Goal: Task Accomplishment & Management: Use online tool/utility

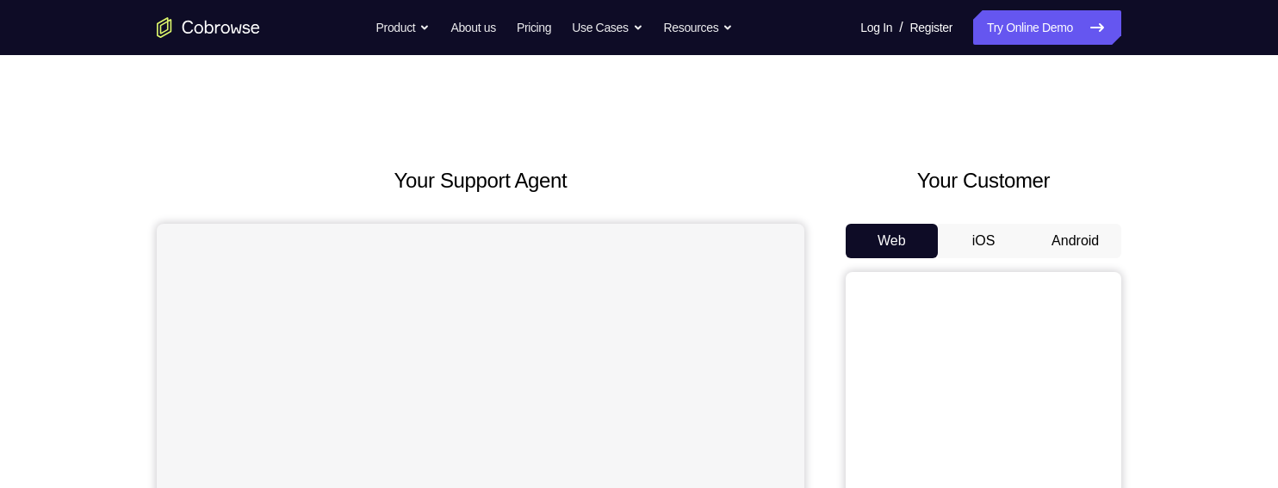
click at [1087, 241] on button "Android" at bounding box center [1075, 241] width 92 height 34
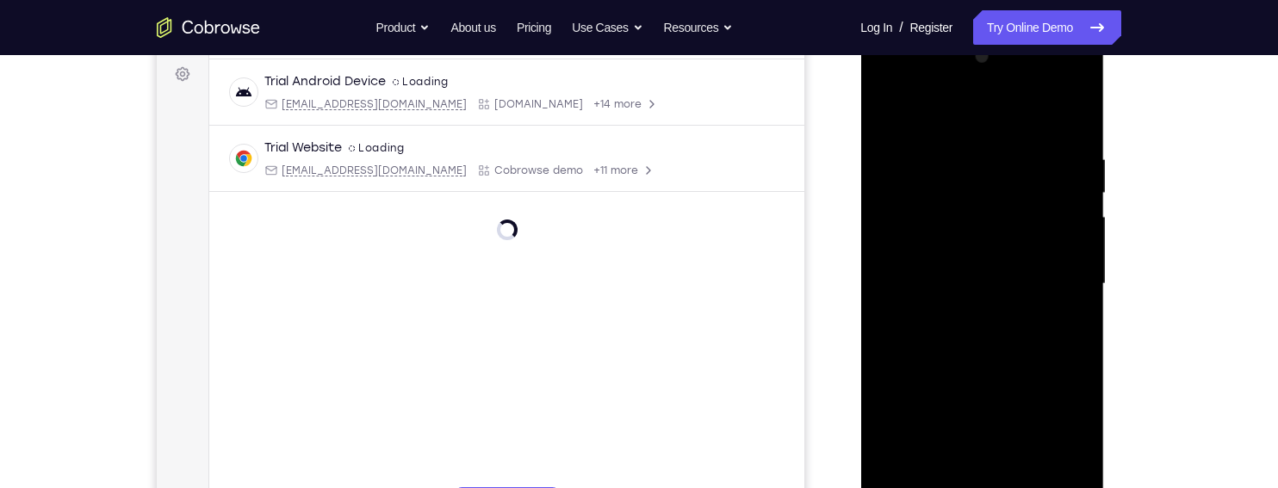
scroll to position [400, 0]
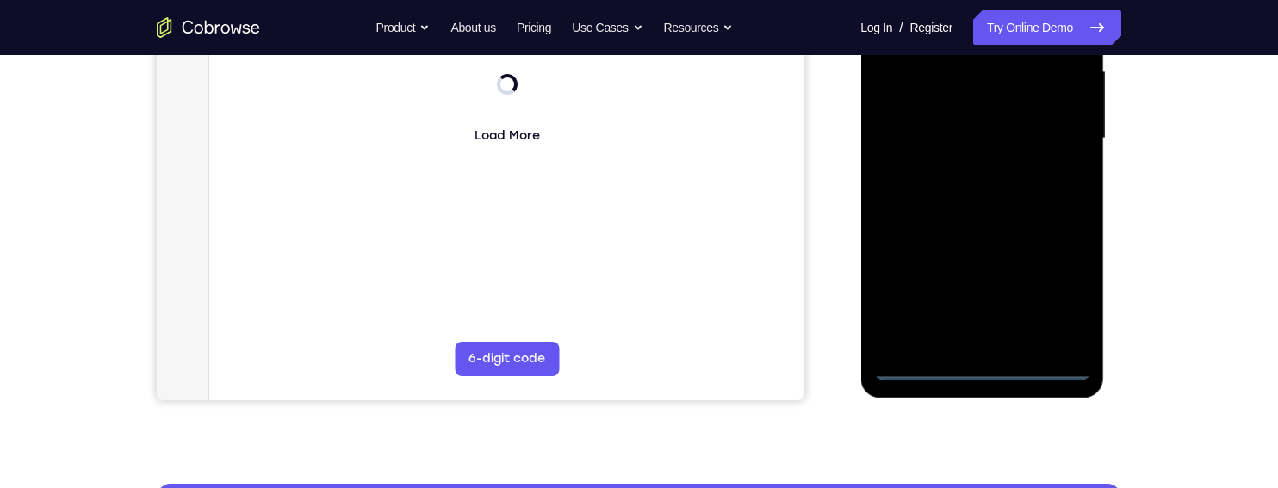
click at [978, 368] on div at bounding box center [981, 139] width 217 height 482
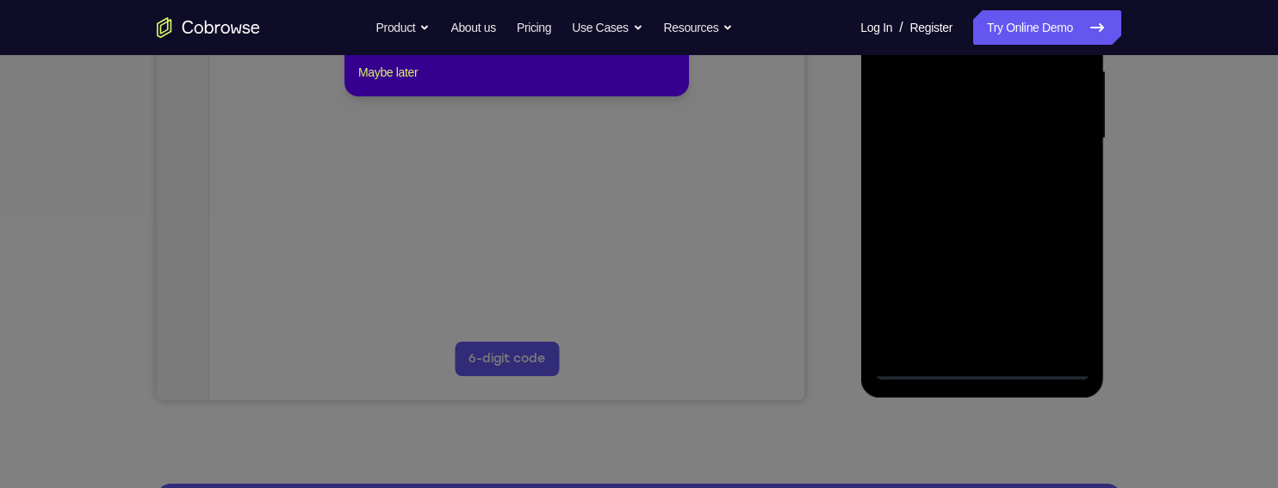
click at [1062, 287] on icon at bounding box center [639, 209] width 1278 height 557
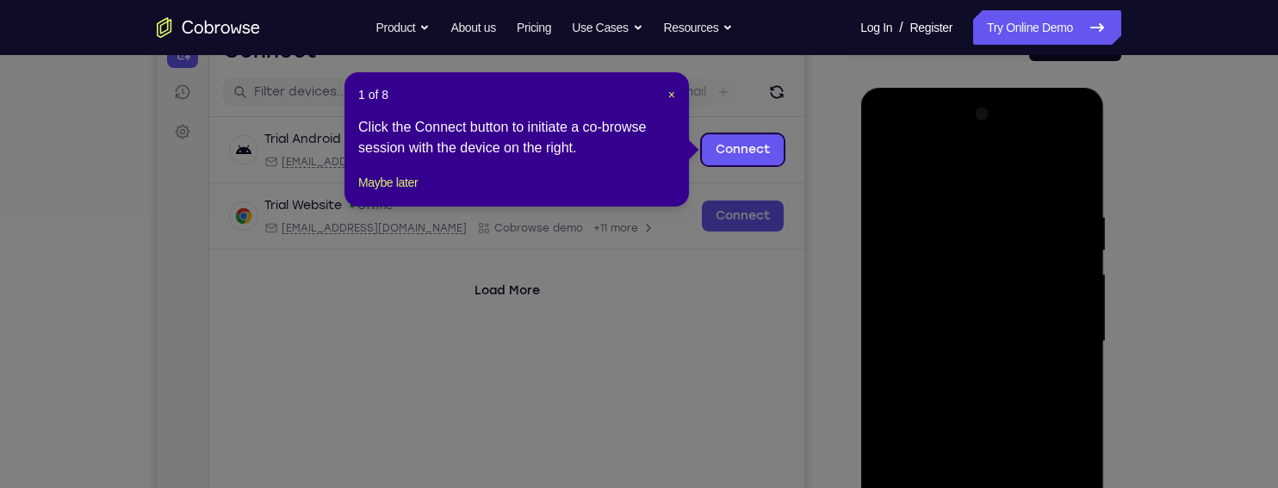
scroll to position [196, 0]
click at [668, 101] on span "×" at bounding box center [671, 96] width 7 height 14
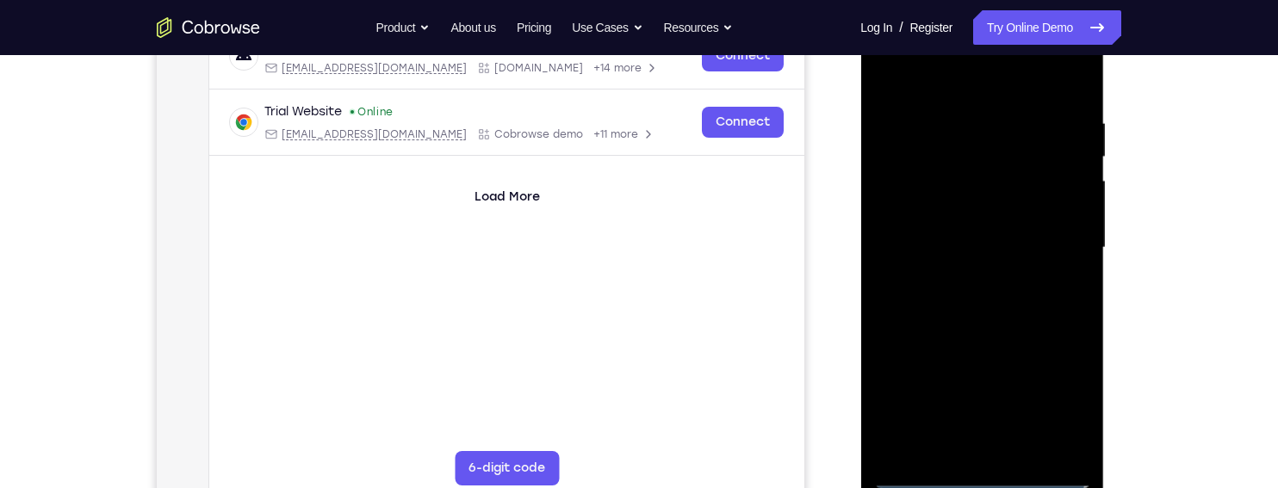
scroll to position [308, 0]
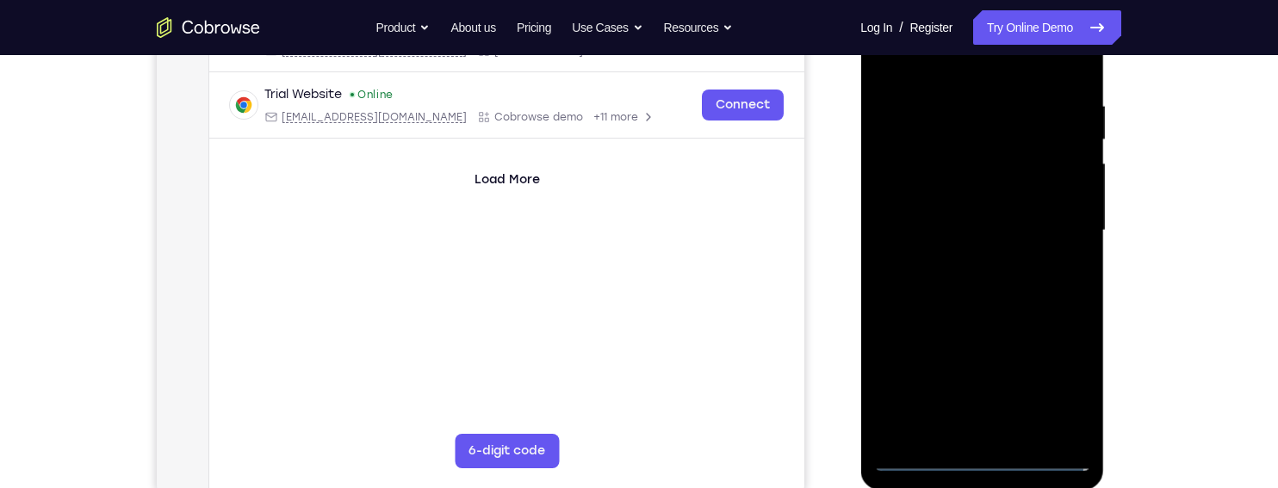
click at [1054, 391] on div at bounding box center [981, 231] width 217 height 482
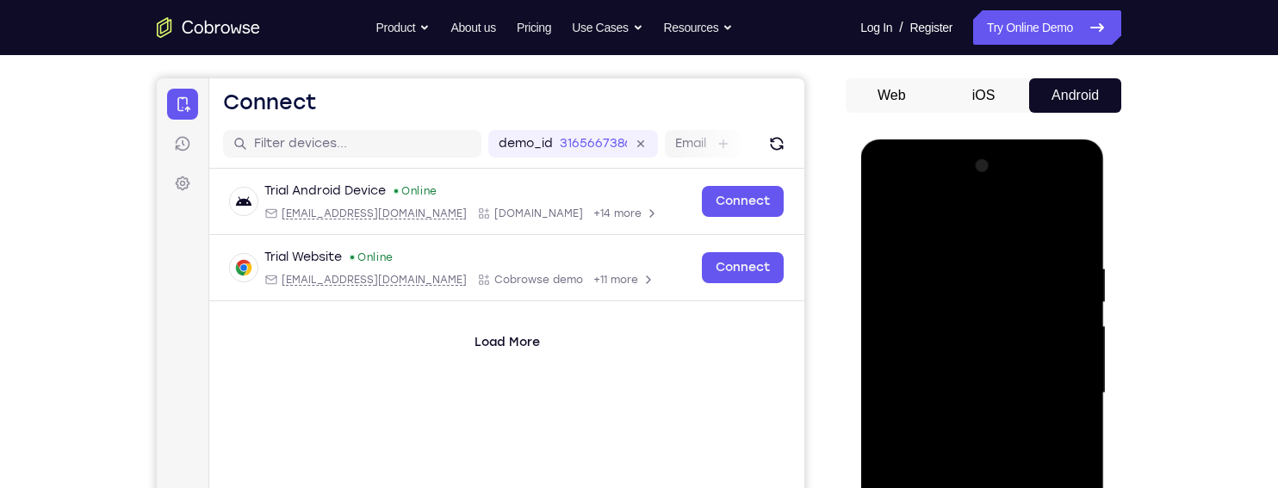
scroll to position [144, 0]
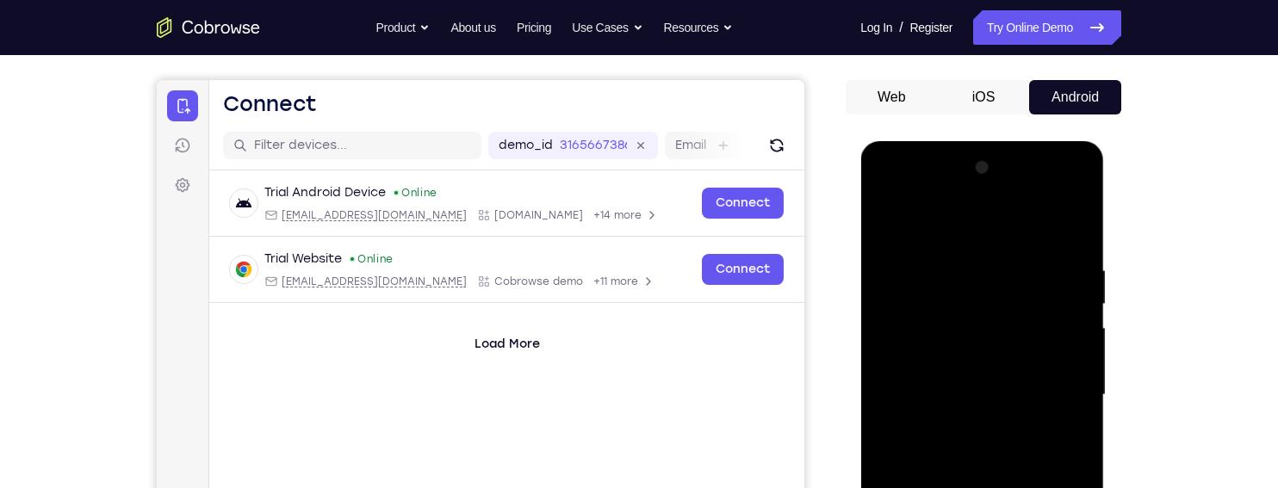
click at [945, 224] on div at bounding box center [981, 395] width 217 height 482
click at [1057, 391] on div at bounding box center [981, 395] width 217 height 482
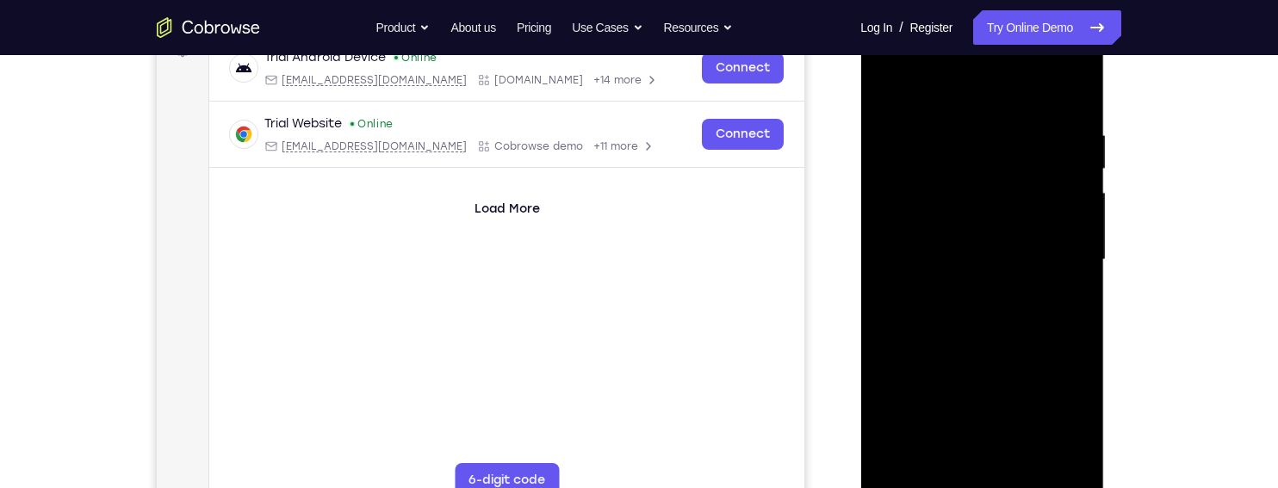
scroll to position [308, 0]
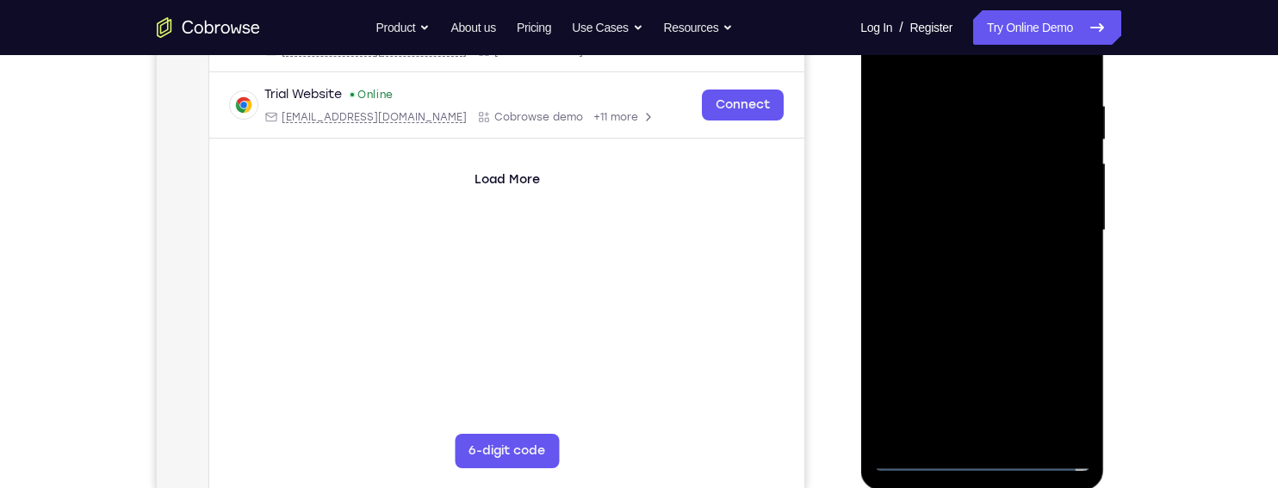
click at [961, 263] on div at bounding box center [981, 231] width 217 height 482
click at [1035, 219] on div at bounding box center [981, 231] width 217 height 482
click at [950, 208] on div at bounding box center [981, 231] width 217 height 482
click at [938, 197] on div at bounding box center [981, 231] width 217 height 482
click at [946, 204] on div at bounding box center [981, 231] width 217 height 482
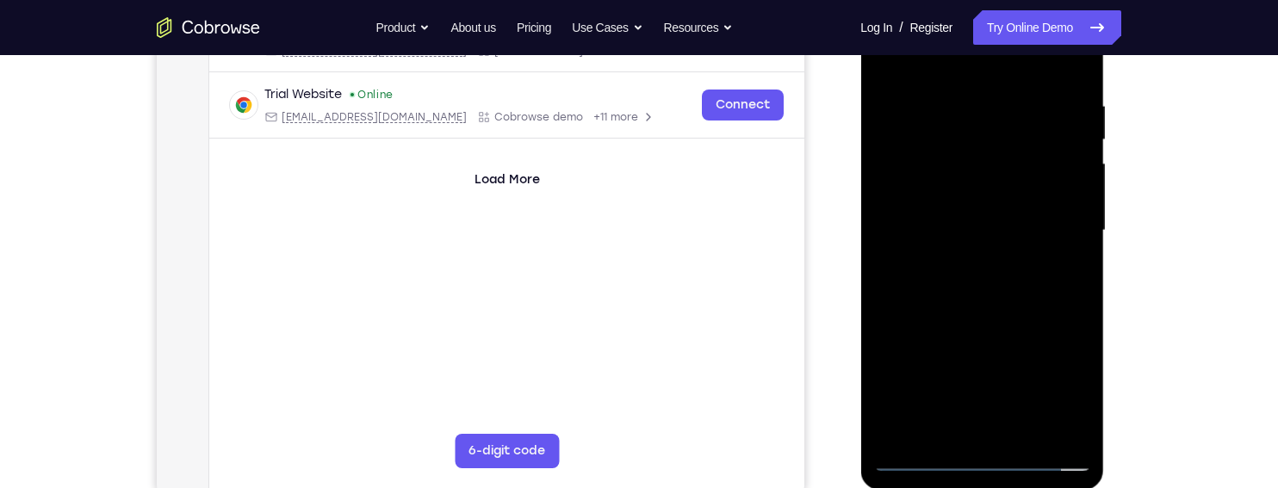
click at [983, 203] on div at bounding box center [981, 231] width 217 height 482
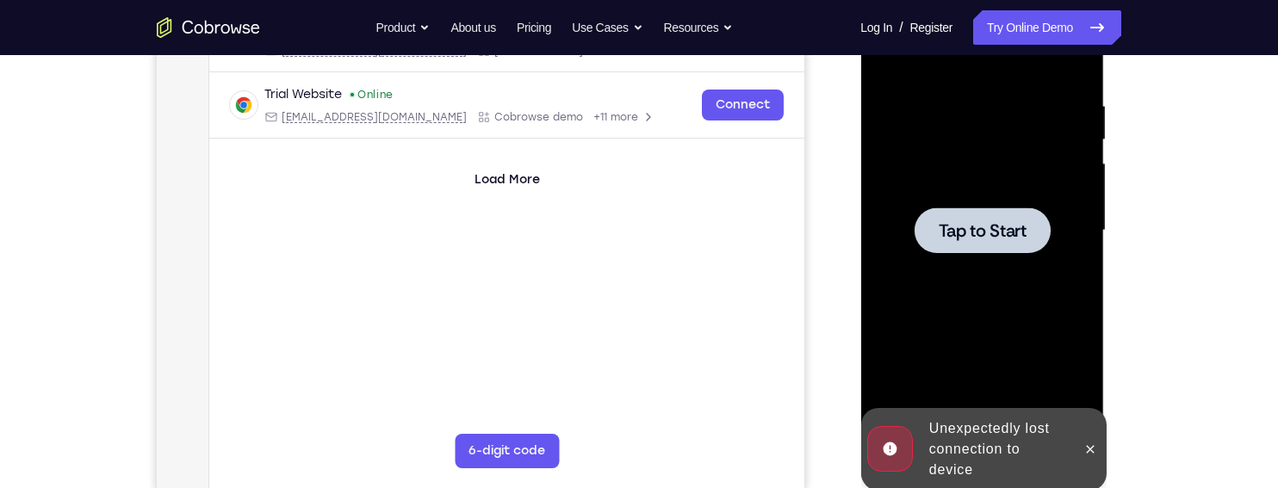
click at [1008, 239] on span "Tap to Start" at bounding box center [982, 230] width 88 height 17
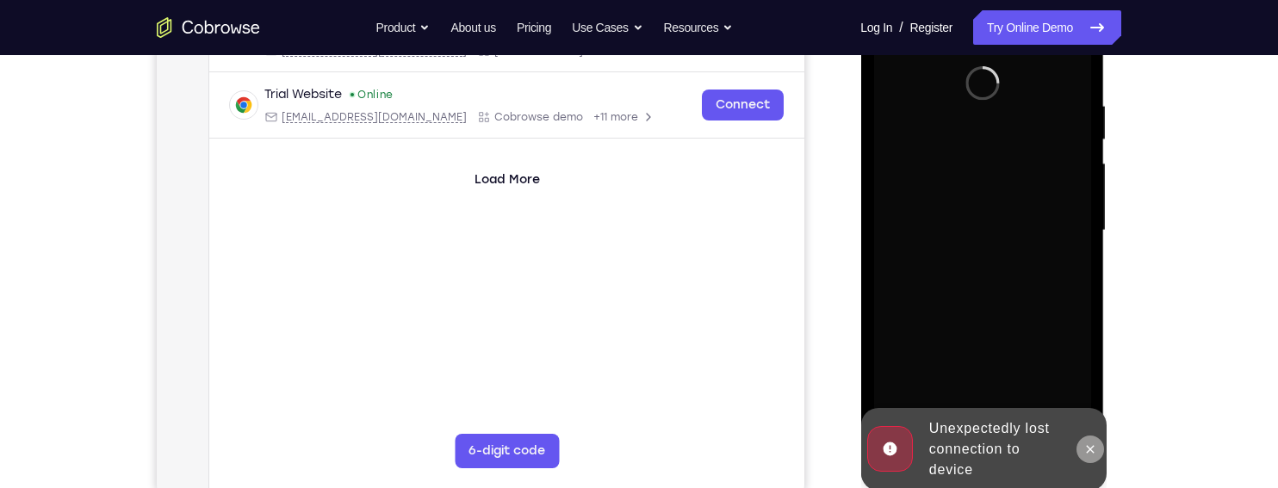
click at [1098, 453] on button at bounding box center [1089, 450] width 28 height 28
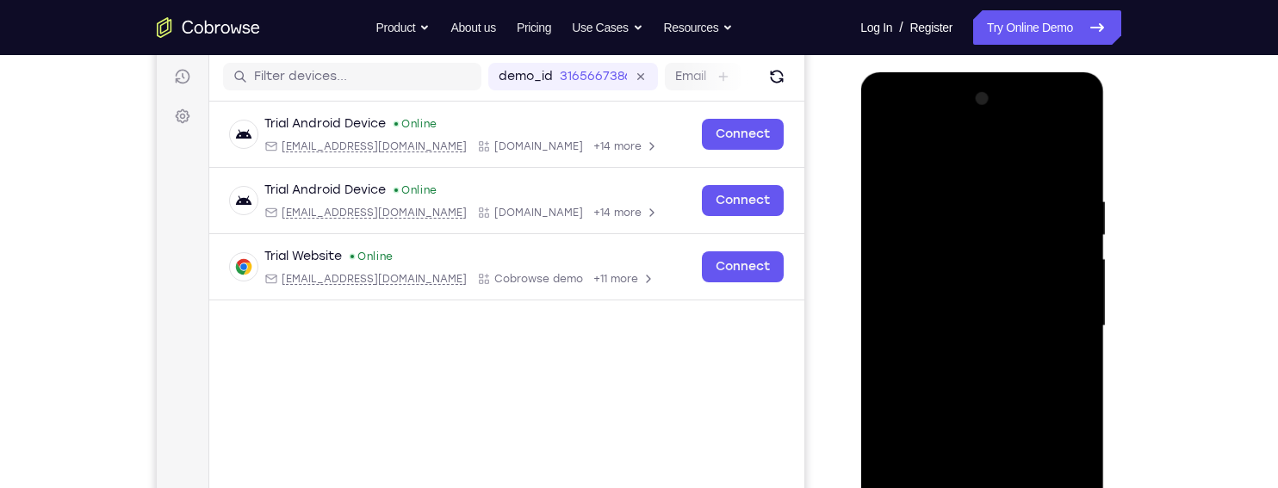
scroll to position [0, 0]
